Goal: Check status

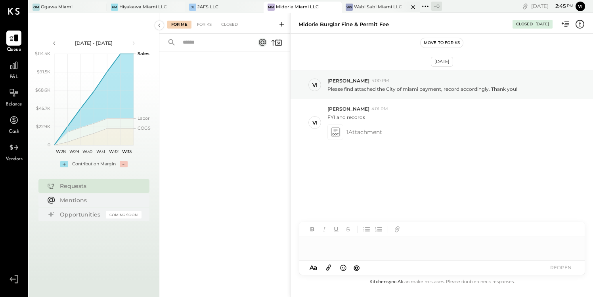
click at [371, 8] on div "Wabi Sabi Miami LLC" at bounding box center [378, 7] width 48 height 6
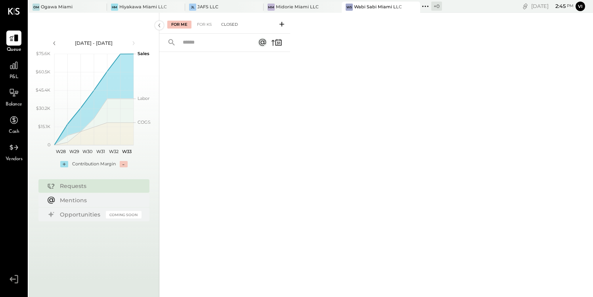
click at [233, 23] on div "Closed" at bounding box center [229, 25] width 25 height 8
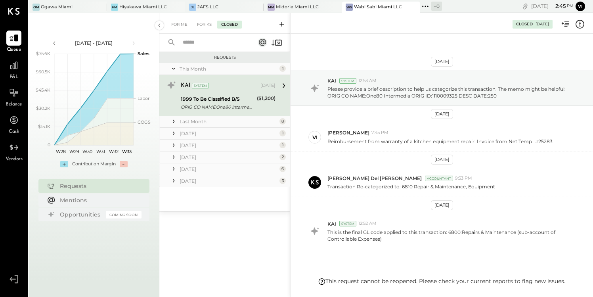
scroll to position [31, 0]
